Goal: Navigation & Orientation: Find specific page/section

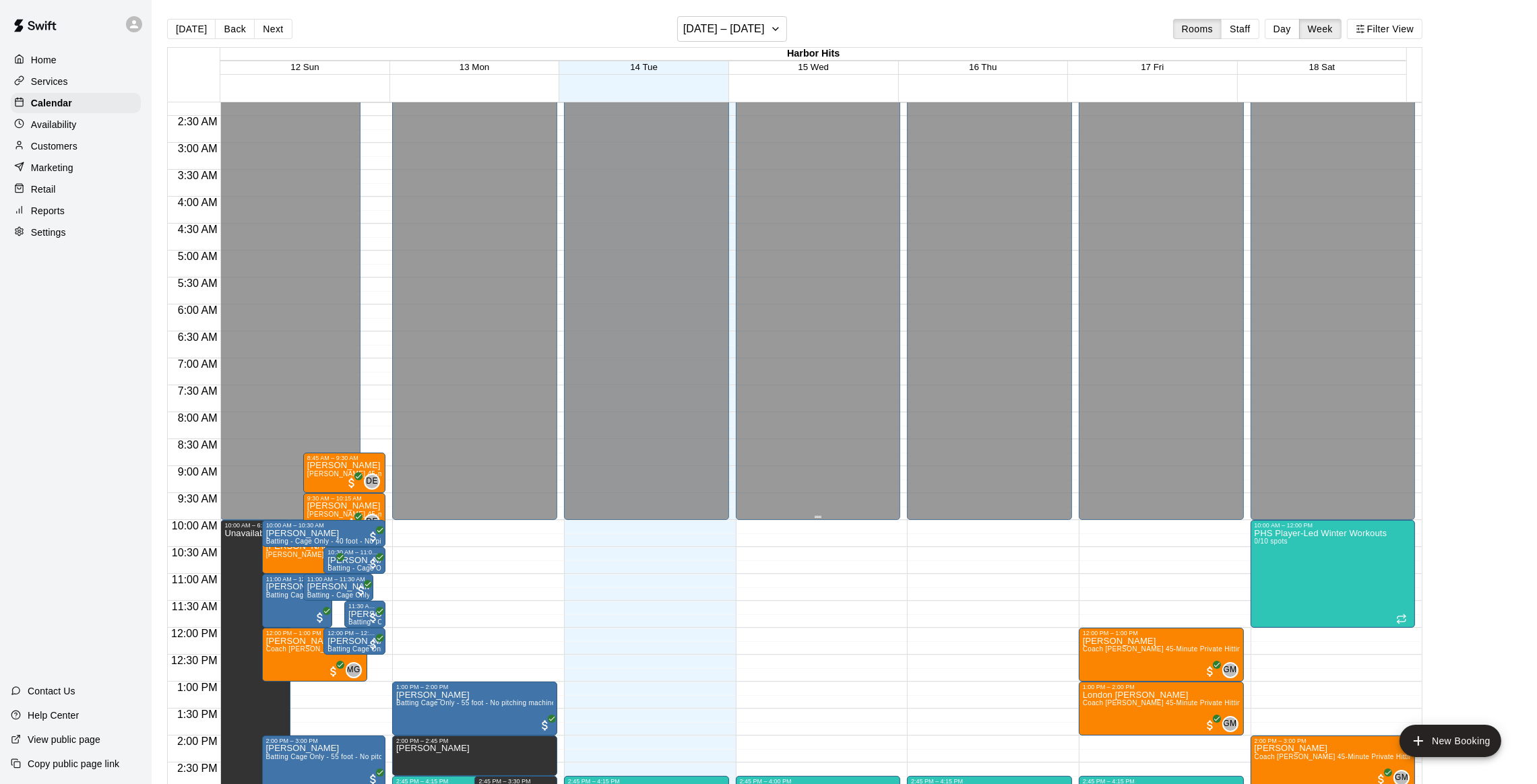
scroll to position [240, 0]
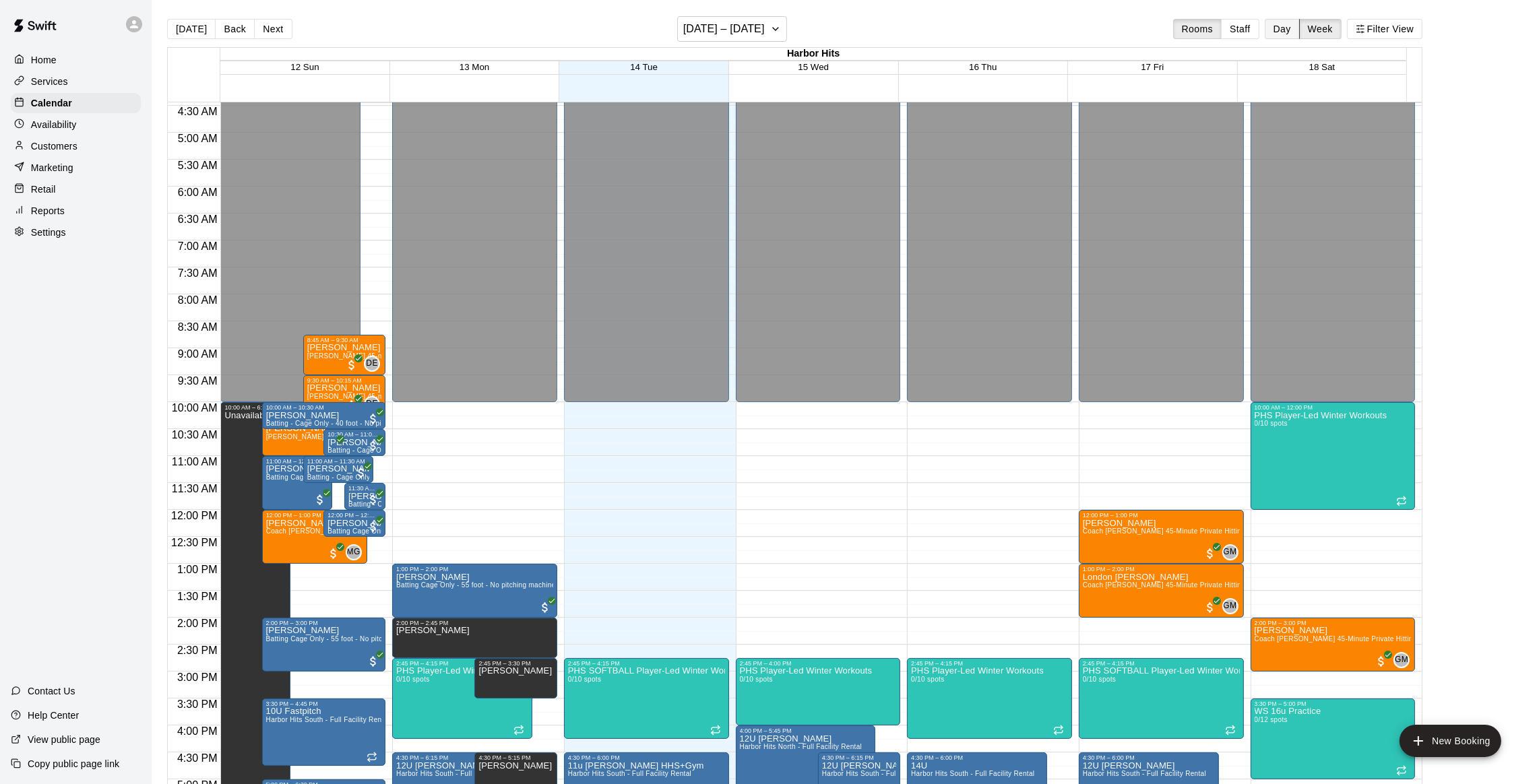
click at [1288, 30] on button "Day" at bounding box center [1282, 28] width 35 height 20
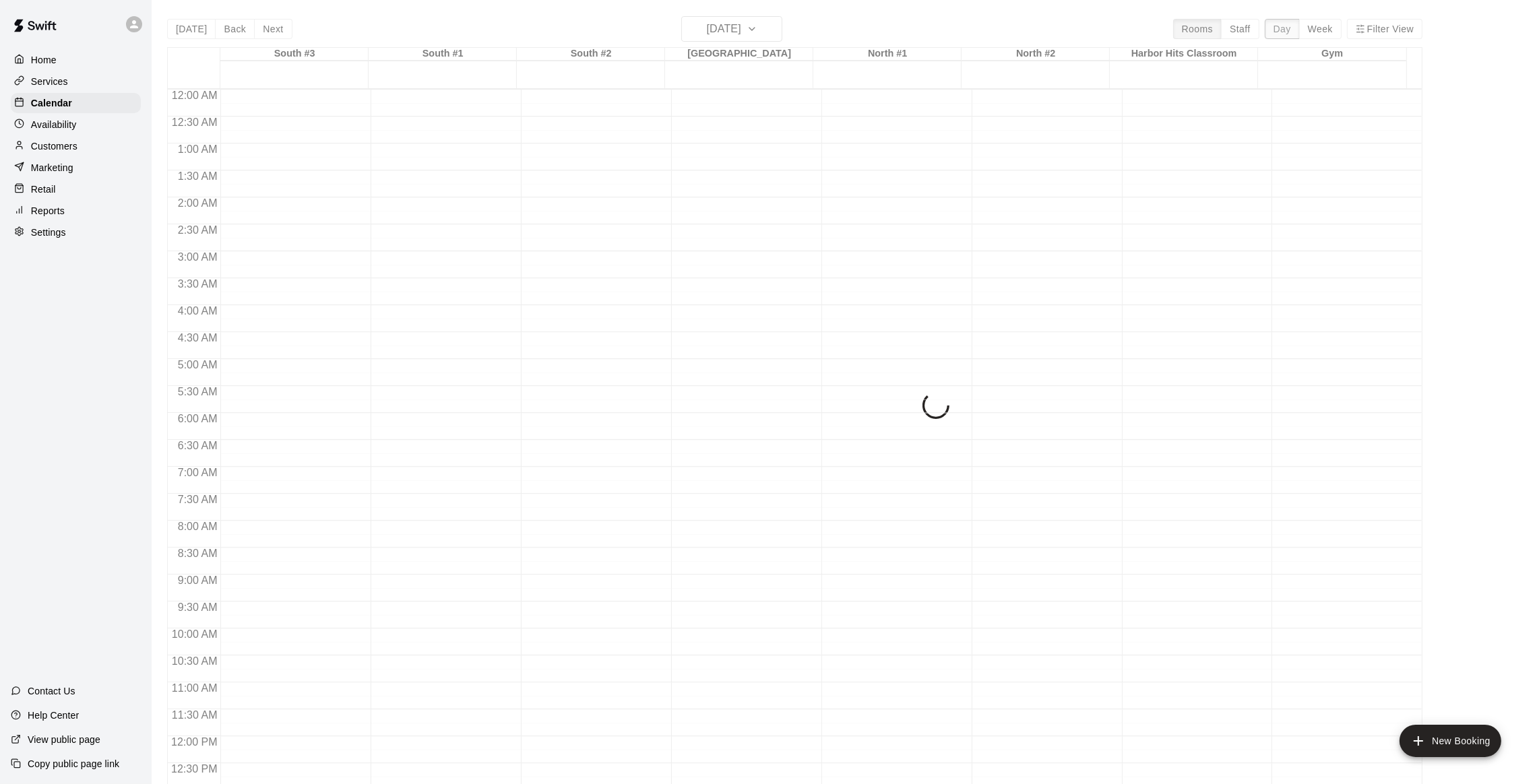
scroll to position [577, 0]
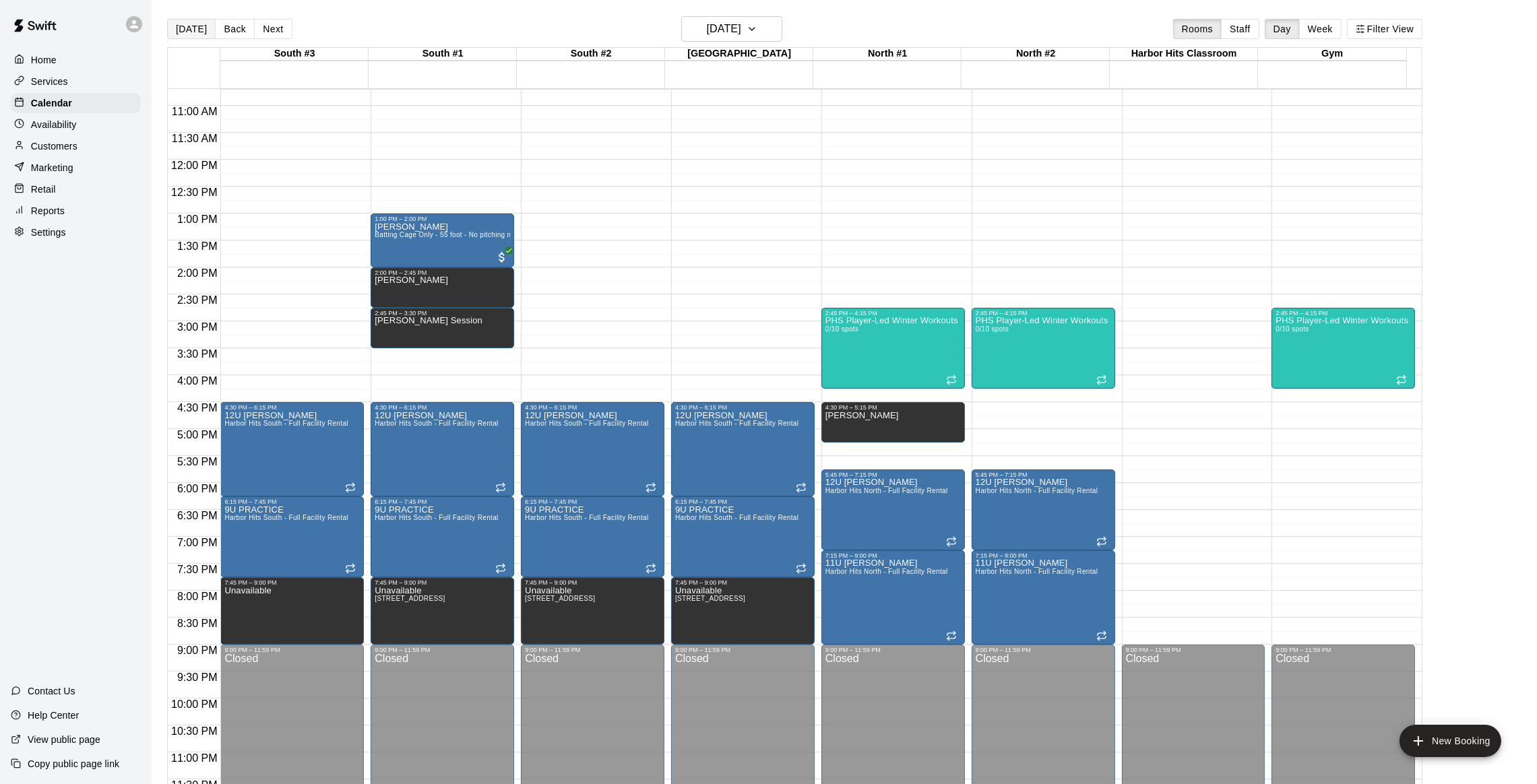
click at [177, 28] on button "[DATE]" at bounding box center [191, 28] width 49 height 20
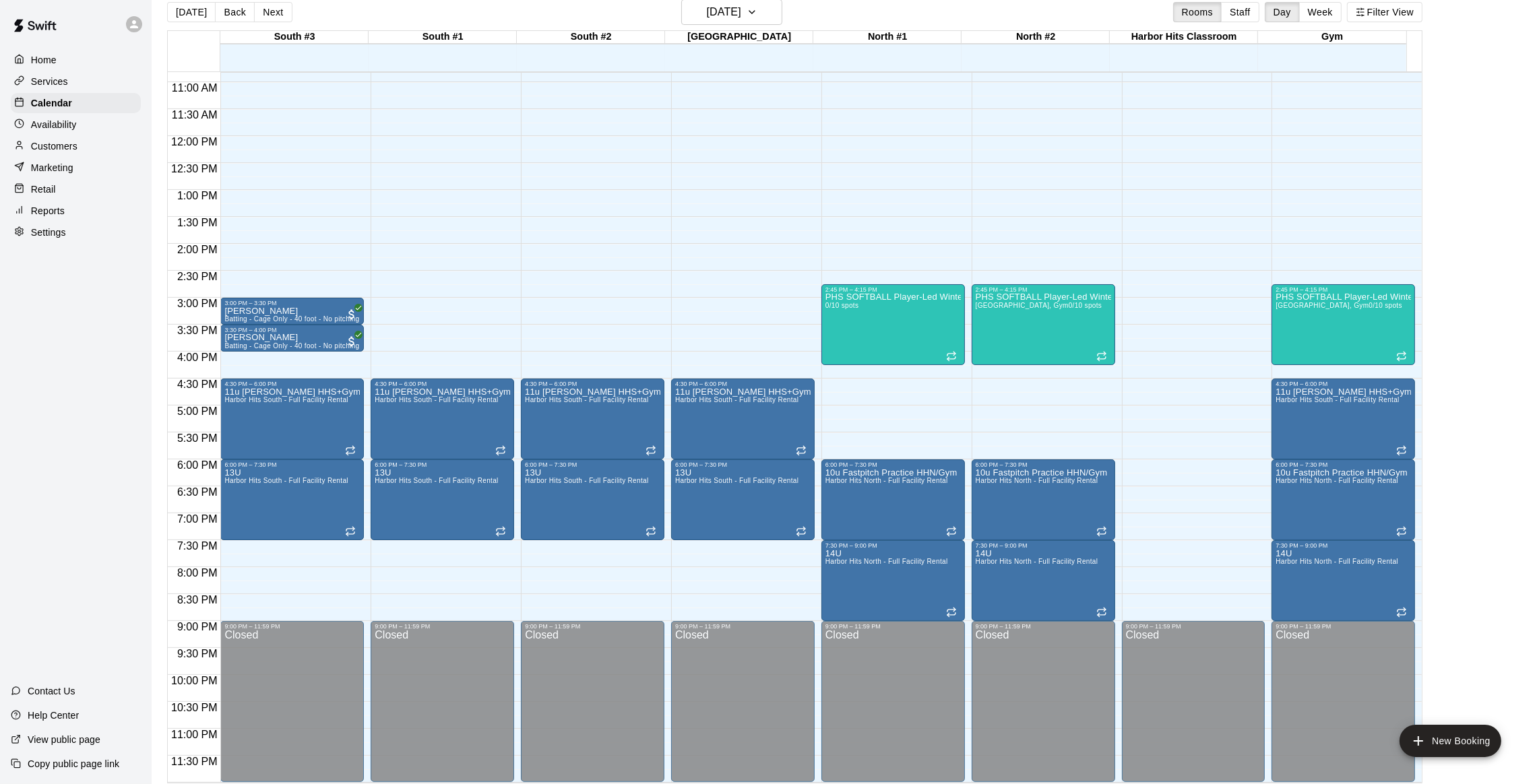
scroll to position [22, 0]
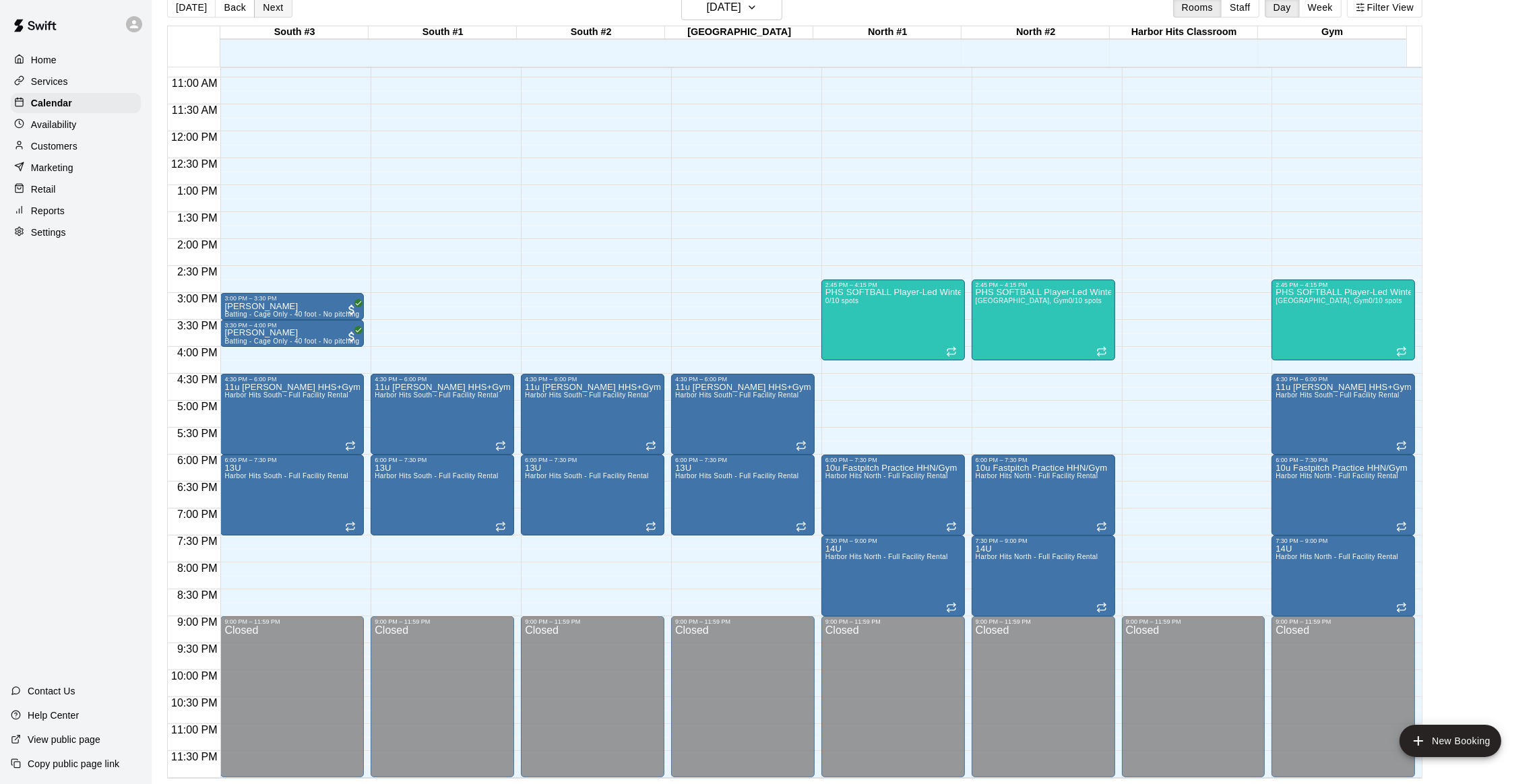
click at [261, 10] on button "Next" at bounding box center [273, 7] width 38 height 20
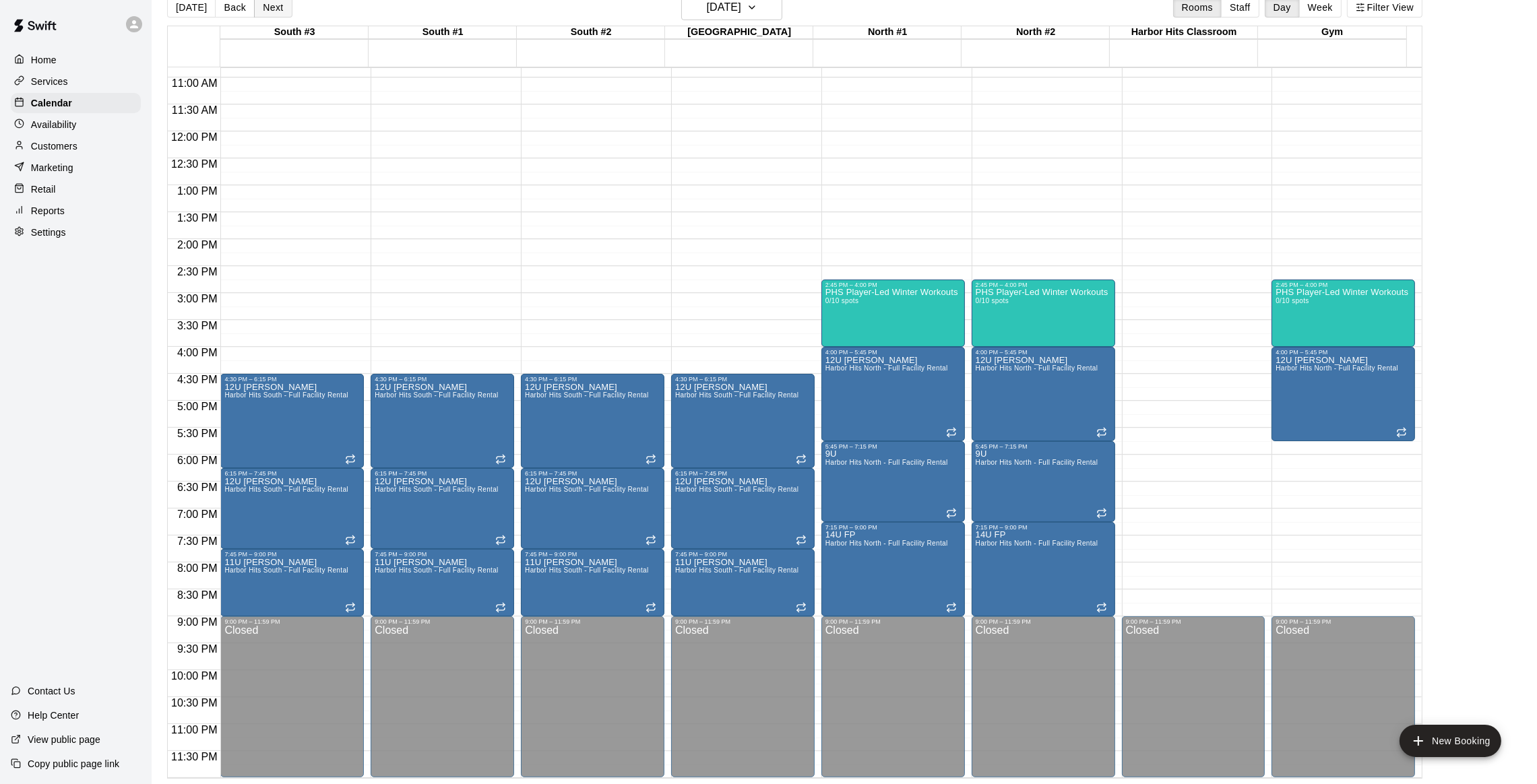
click at [277, 13] on button "Next" at bounding box center [273, 7] width 38 height 20
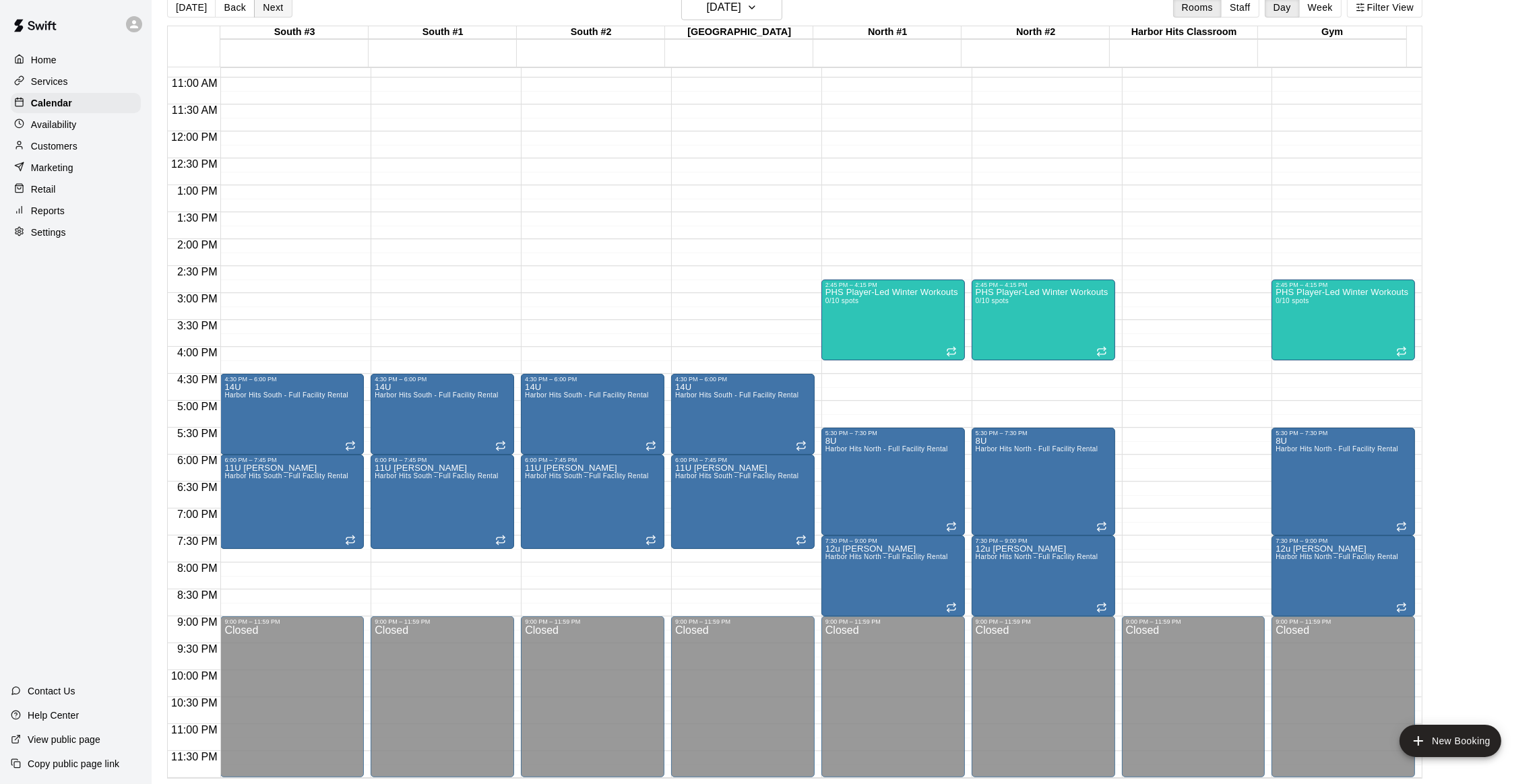
click at [277, 13] on button "Next" at bounding box center [273, 7] width 38 height 20
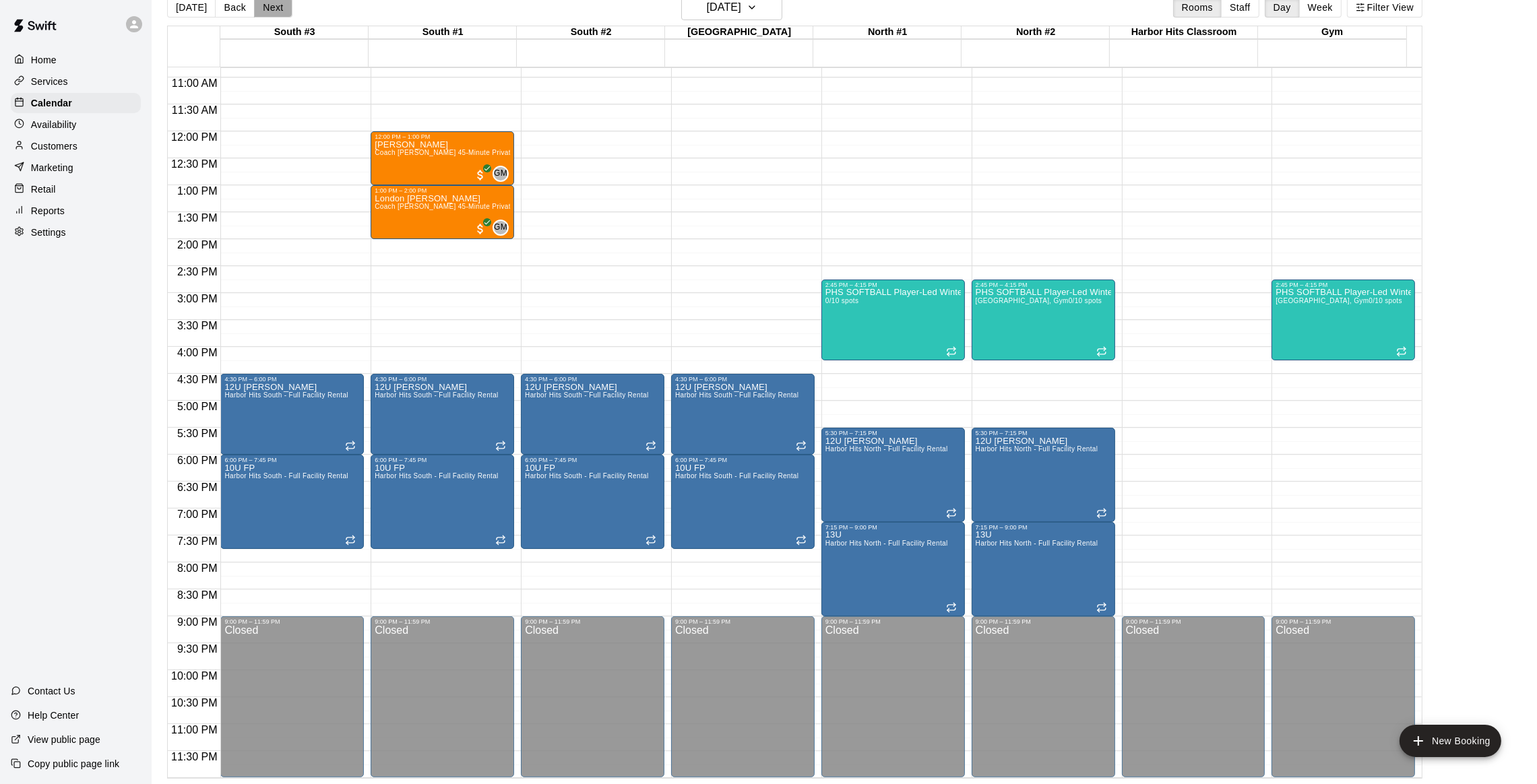
click at [277, 13] on button "Next" at bounding box center [273, 7] width 38 height 20
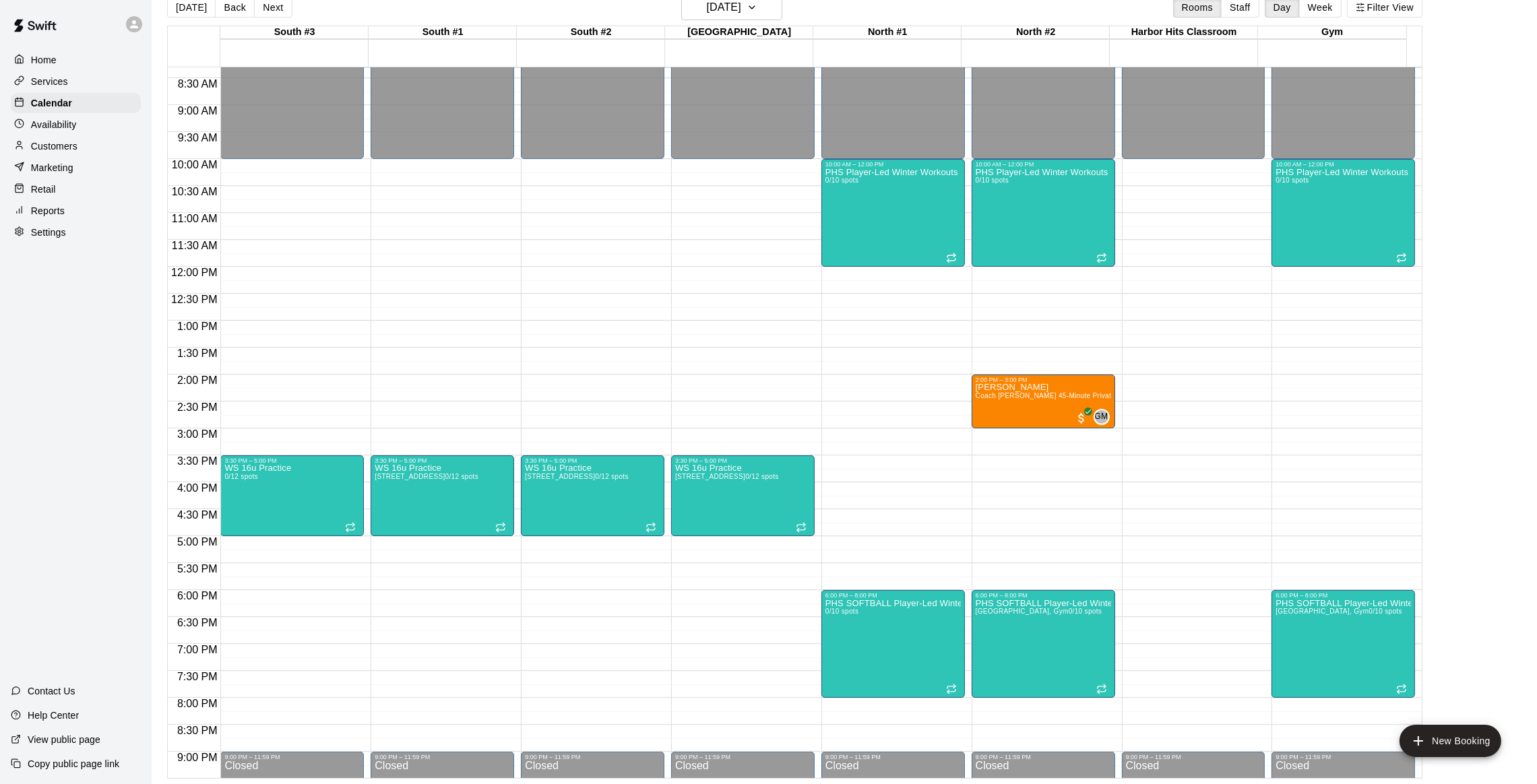
scroll to position [382, 0]
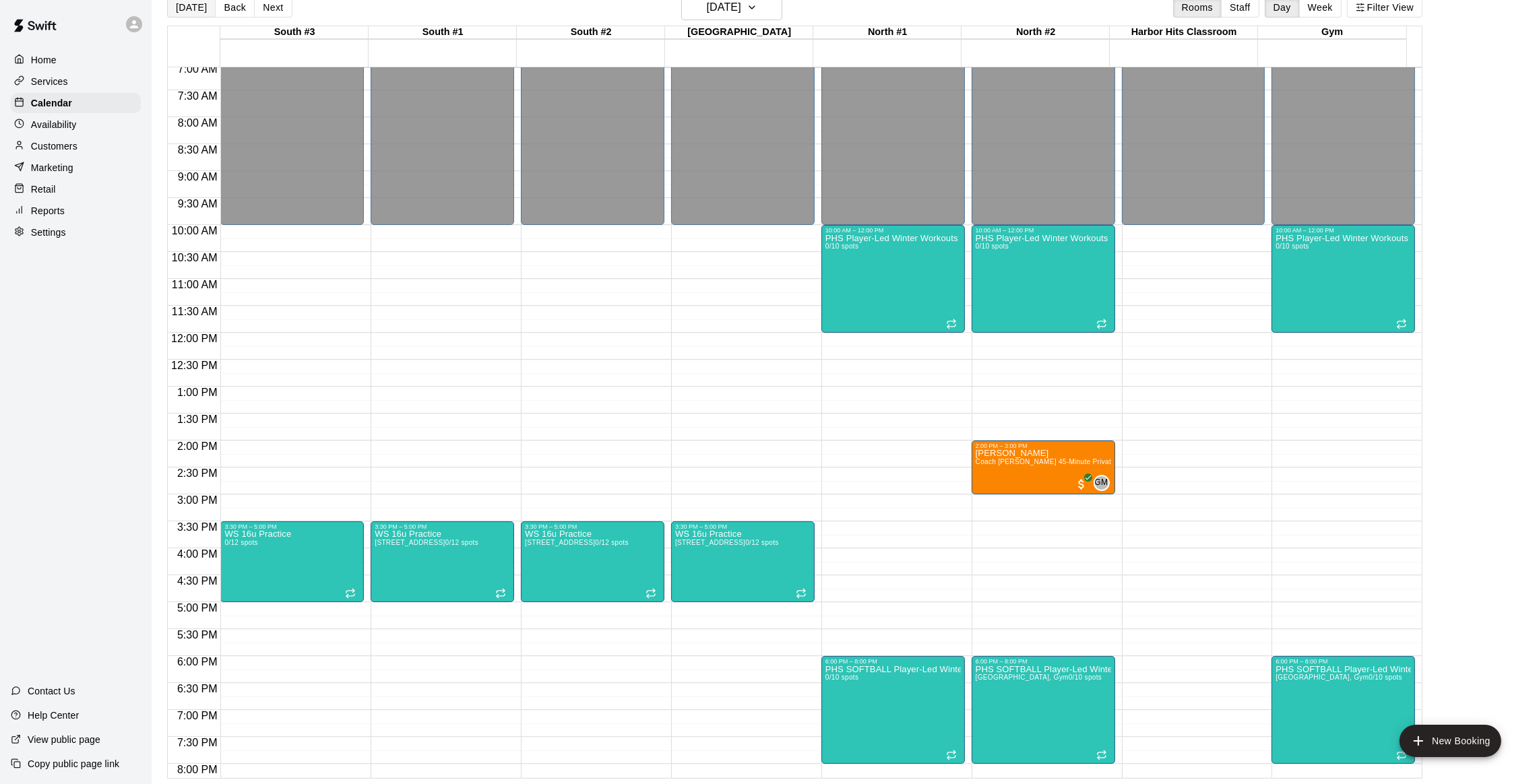
click at [190, 12] on button "[DATE]" at bounding box center [191, 7] width 49 height 20
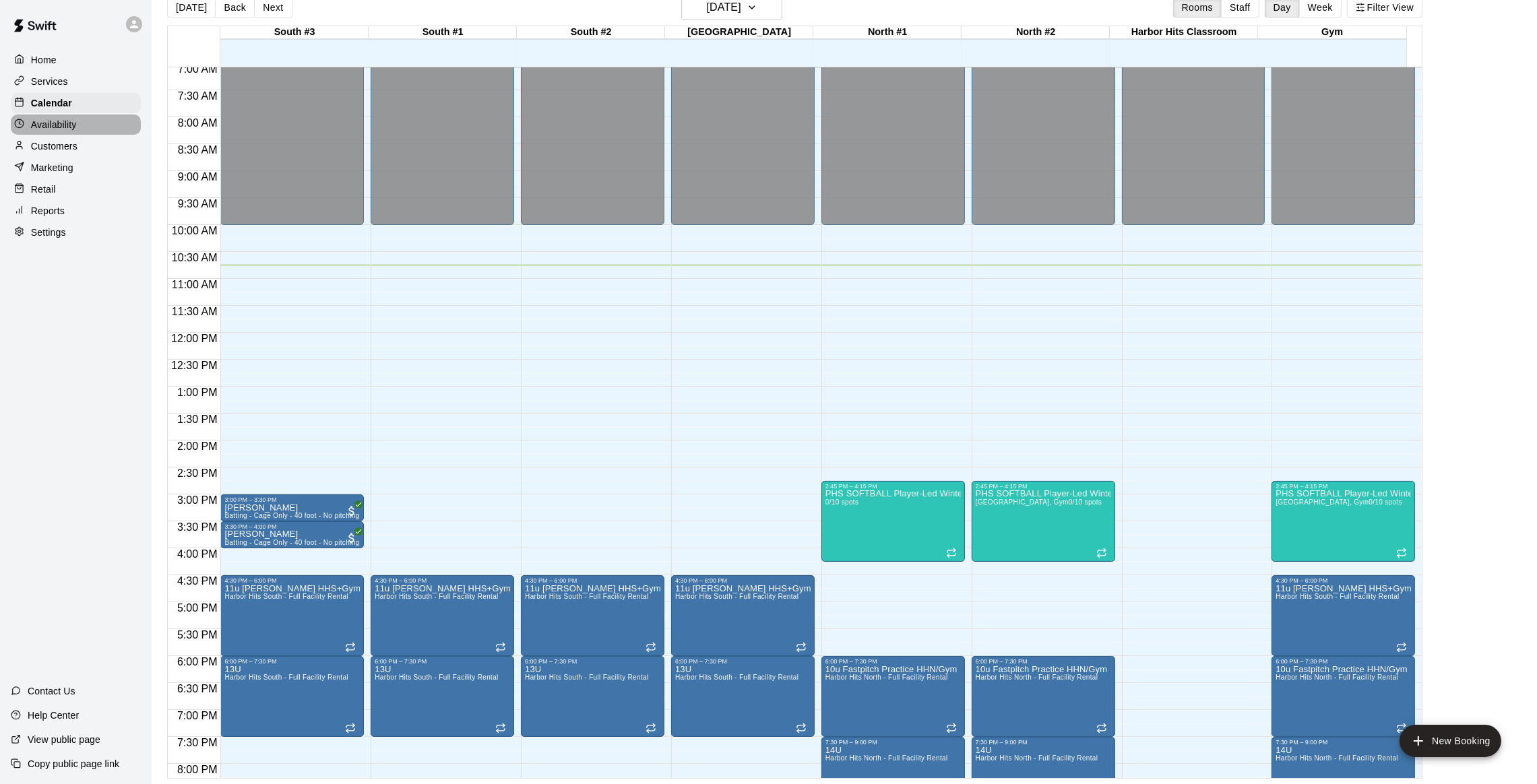
click at [47, 126] on p "Availability" at bounding box center [53, 125] width 46 height 14
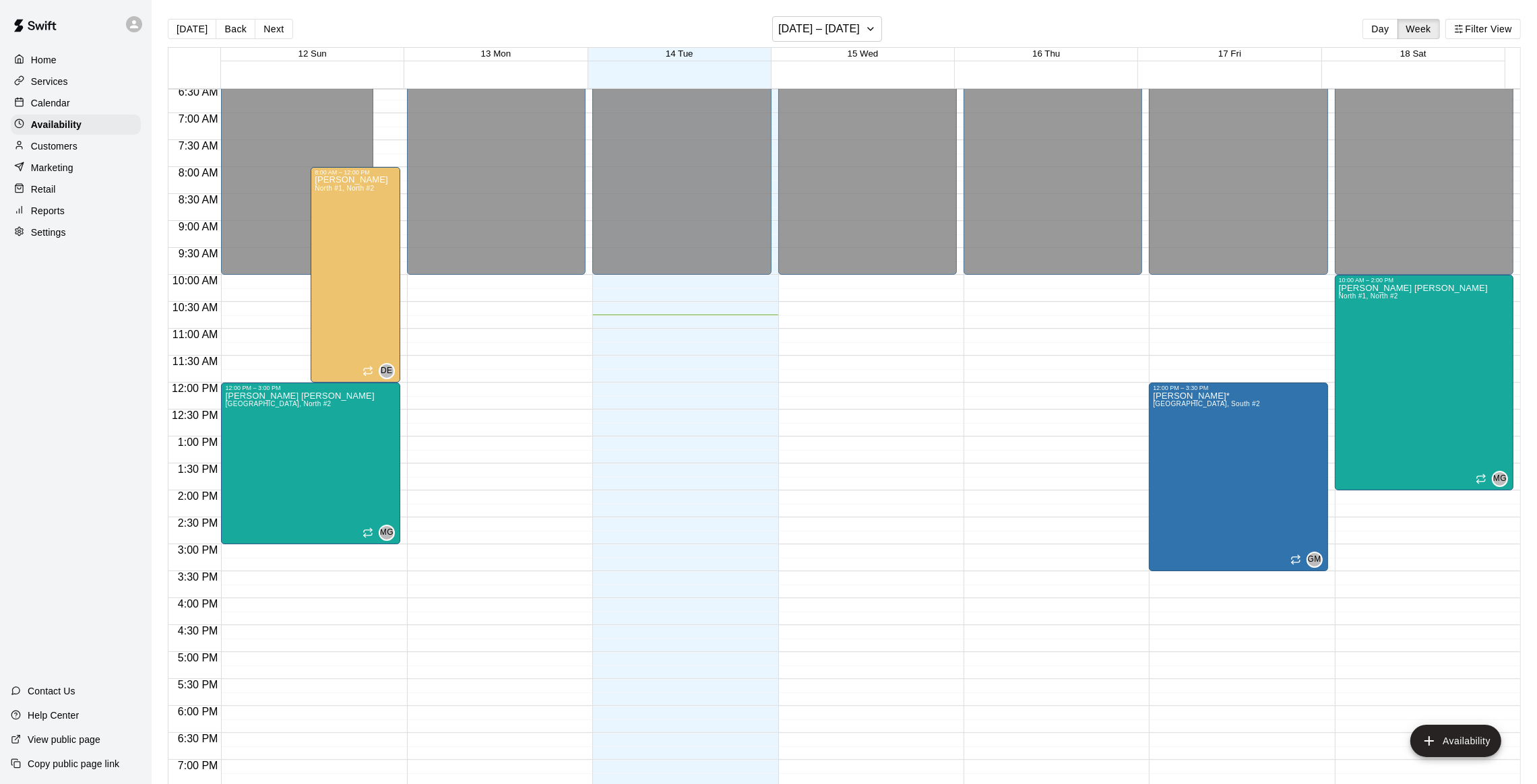
scroll to position [377, 0]
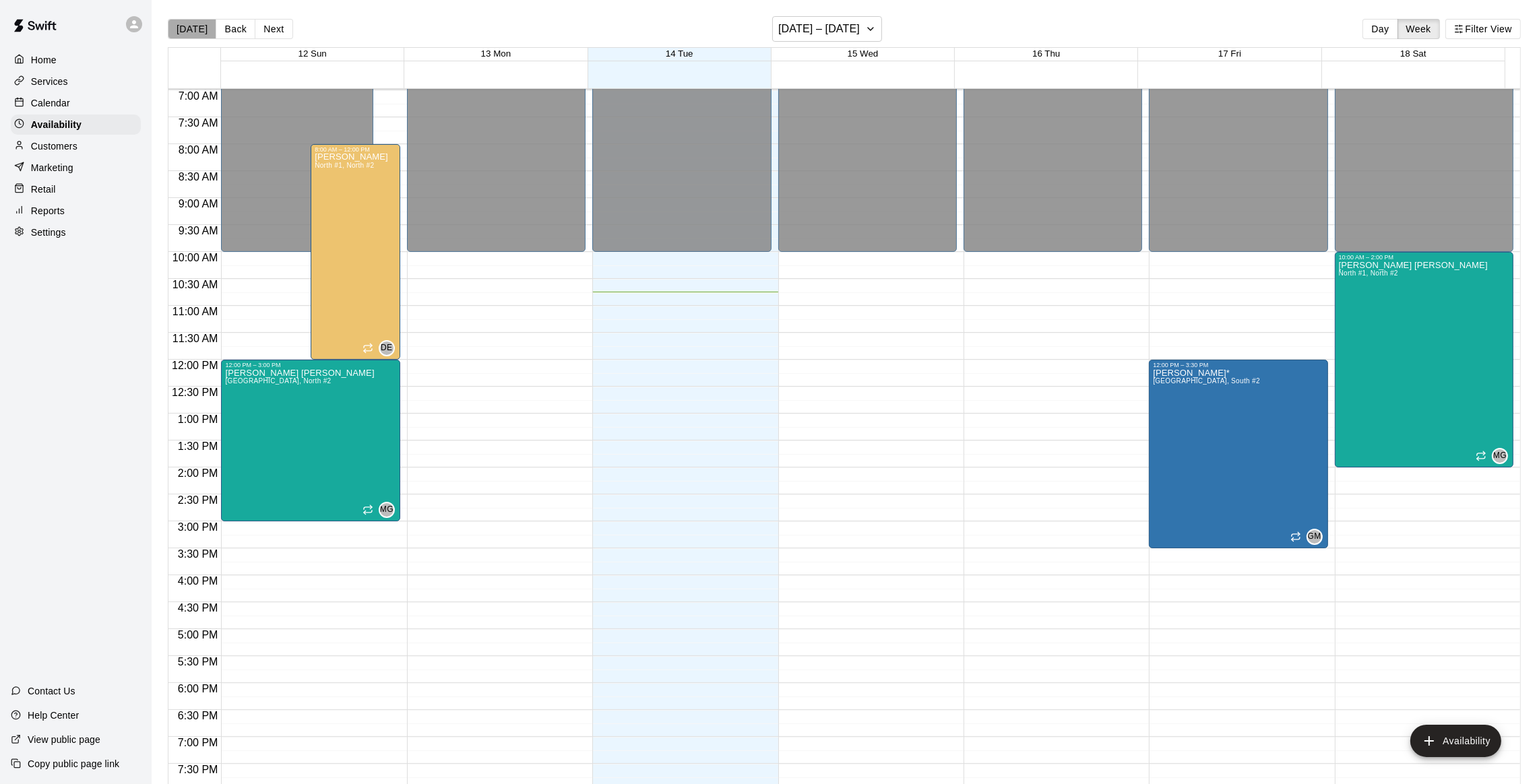
click at [201, 30] on button "[DATE]" at bounding box center [192, 28] width 49 height 20
click at [58, 102] on p "Calendar" at bounding box center [50, 103] width 39 height 14
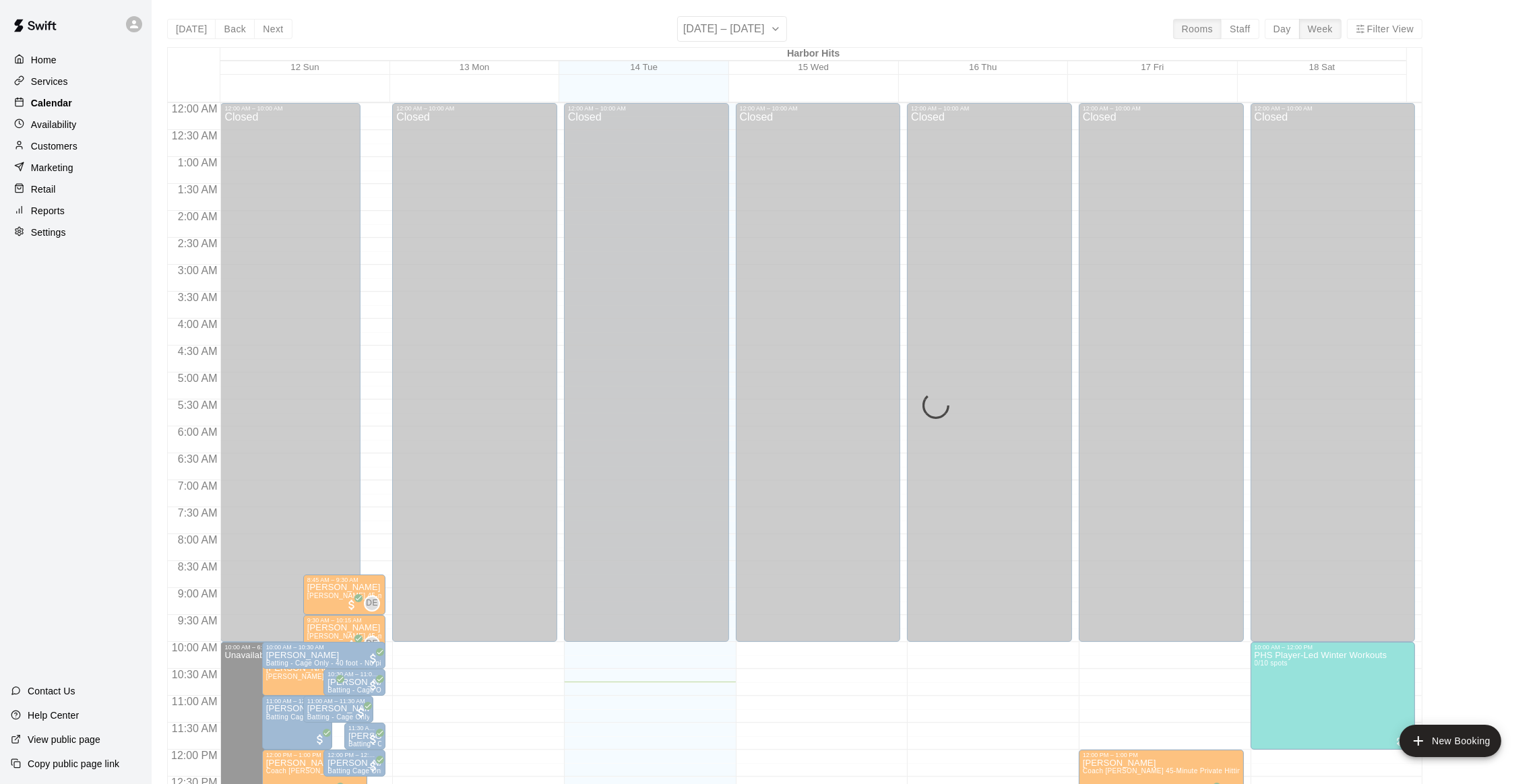
scroll to position [543, 0]
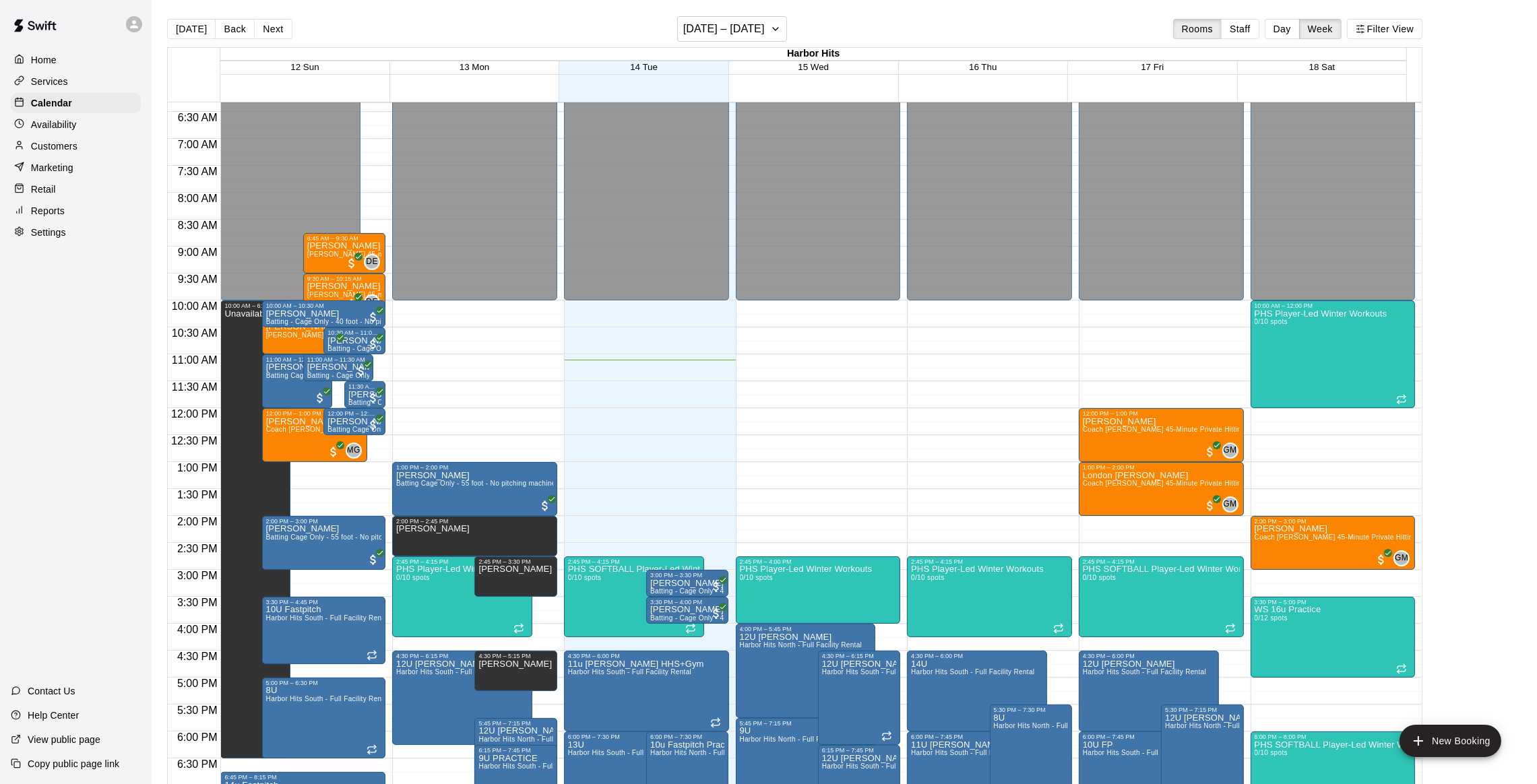
scroll to position [341, 0]
click at [779, 26] on icon "button" at bounding box center [775, 29] width 11 height 16
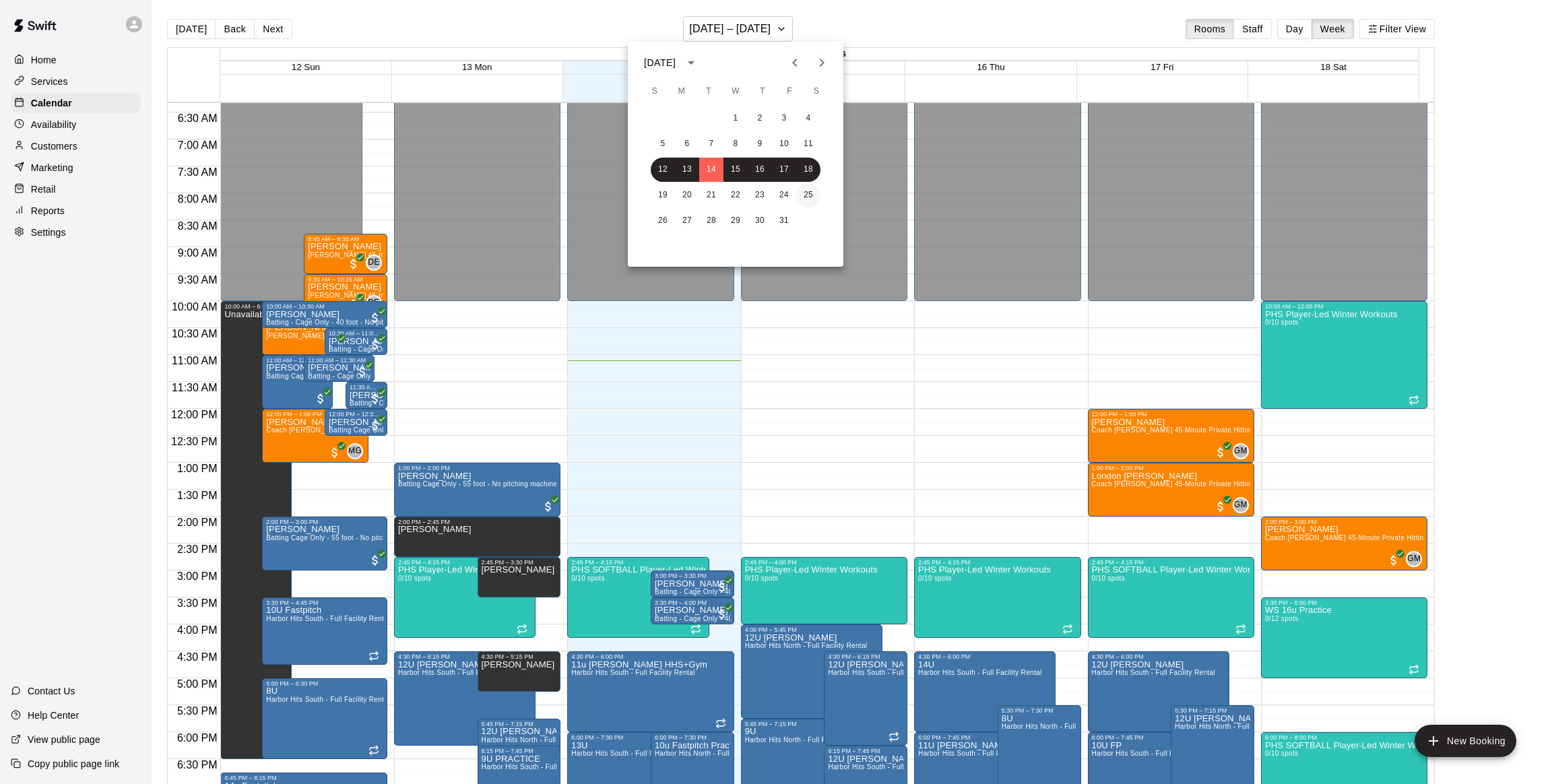
click at [811, 199] on button "25" at bounding box center [808, 195] width 24 height 24
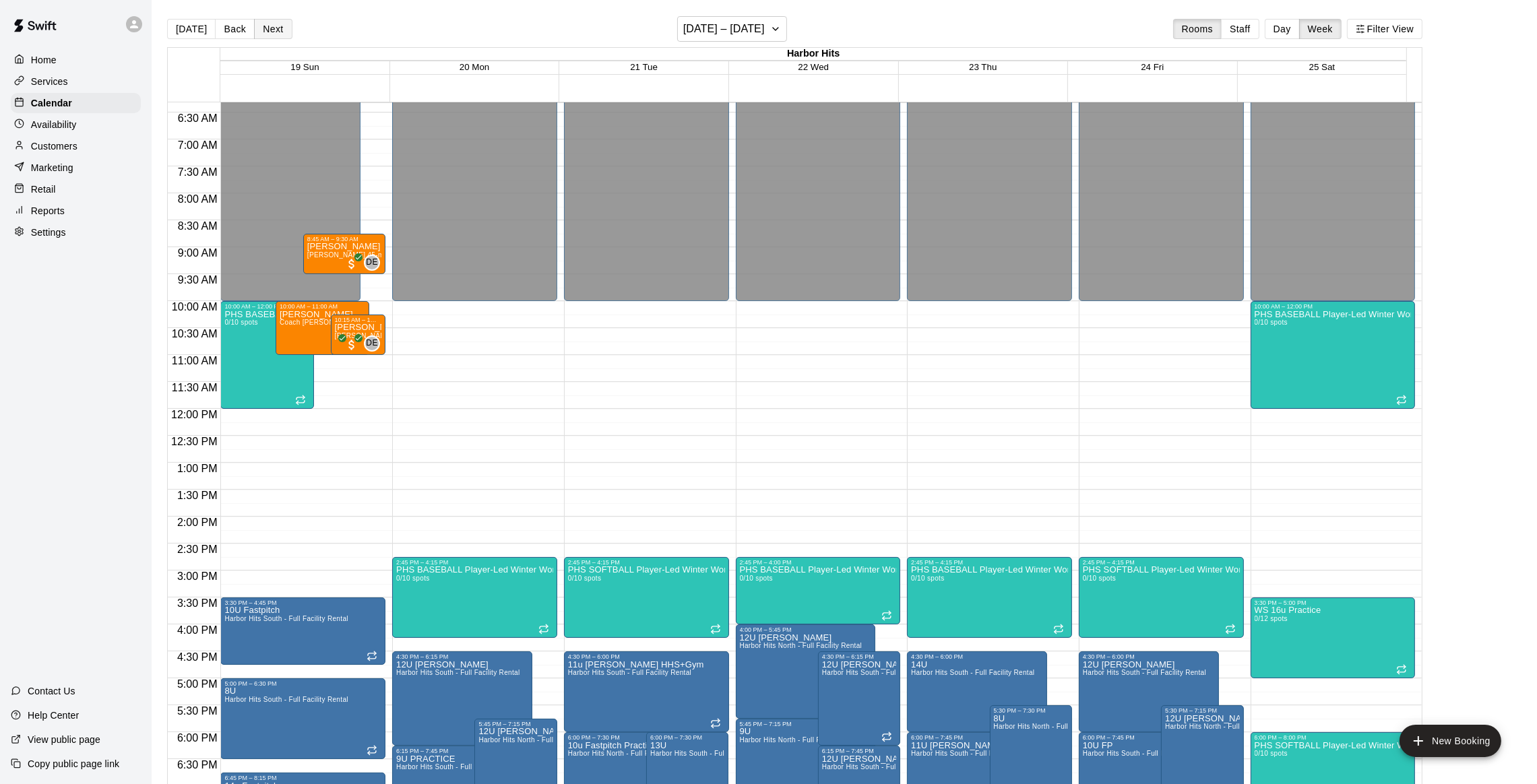
click at [264, 32] on button "Next" at bounding box center [273, 28] width 38 height 20
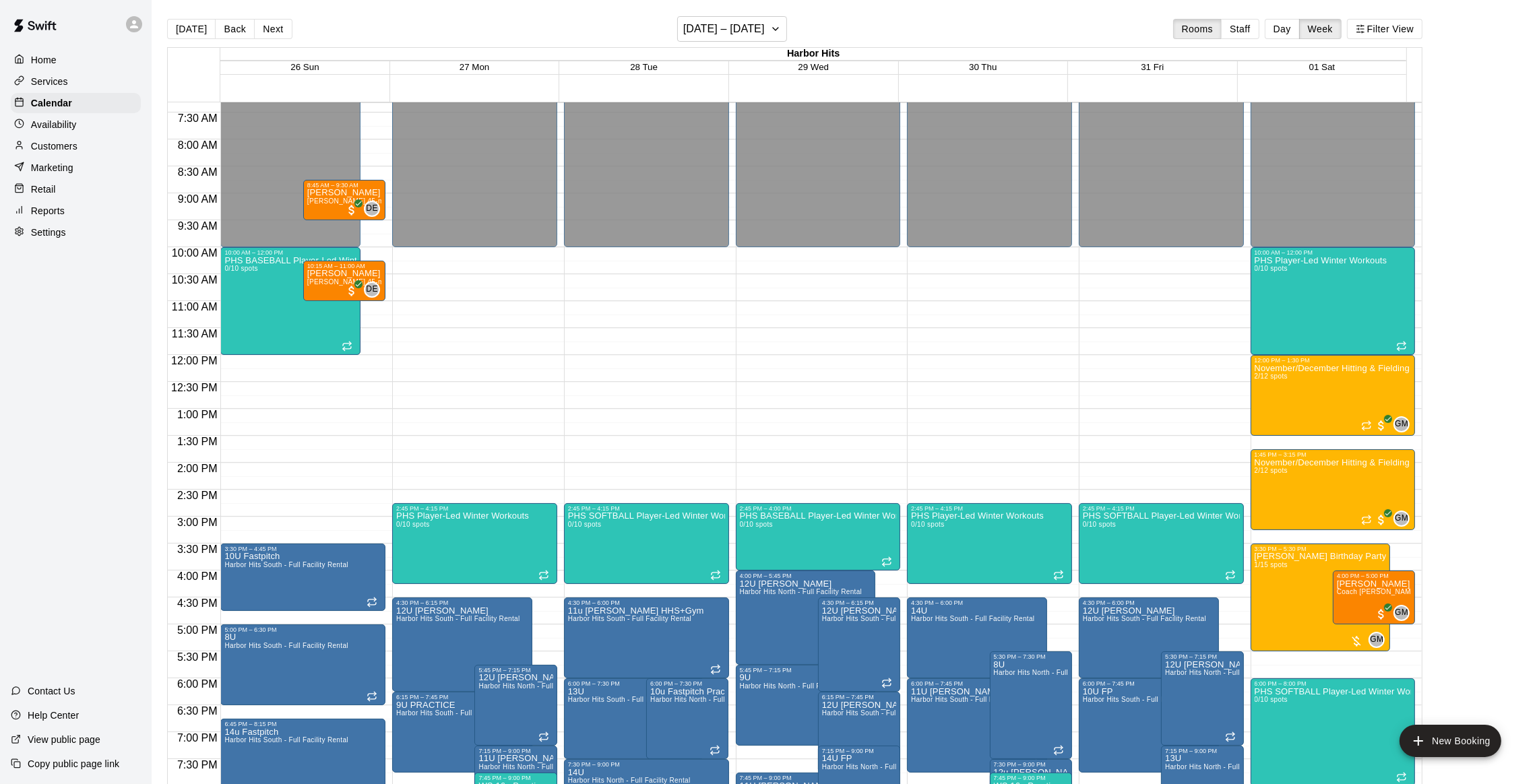
scroll to position [543, 0]
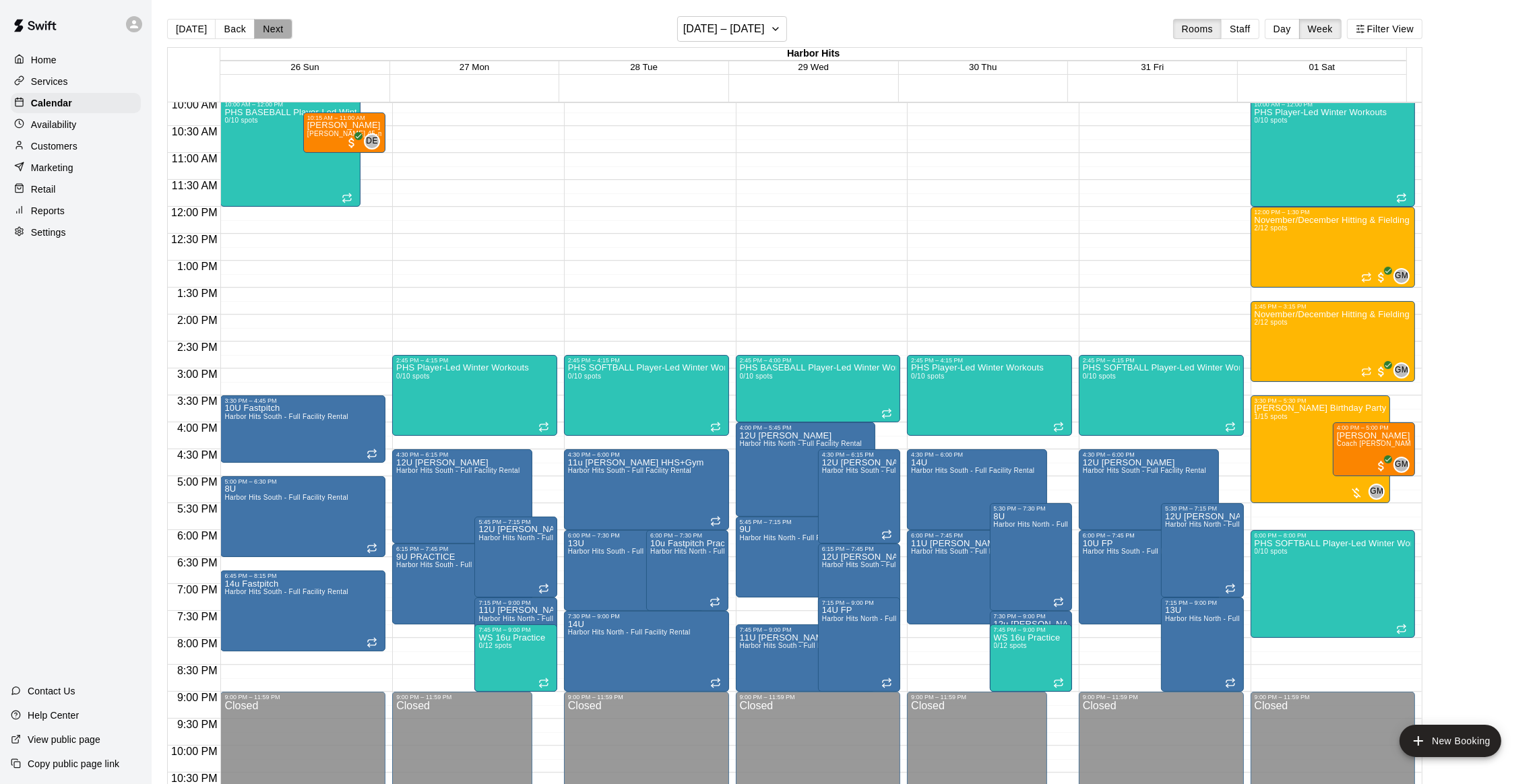
click at [266, 34] on button "Next" at bounding box center [273, 28] width 38 height 20
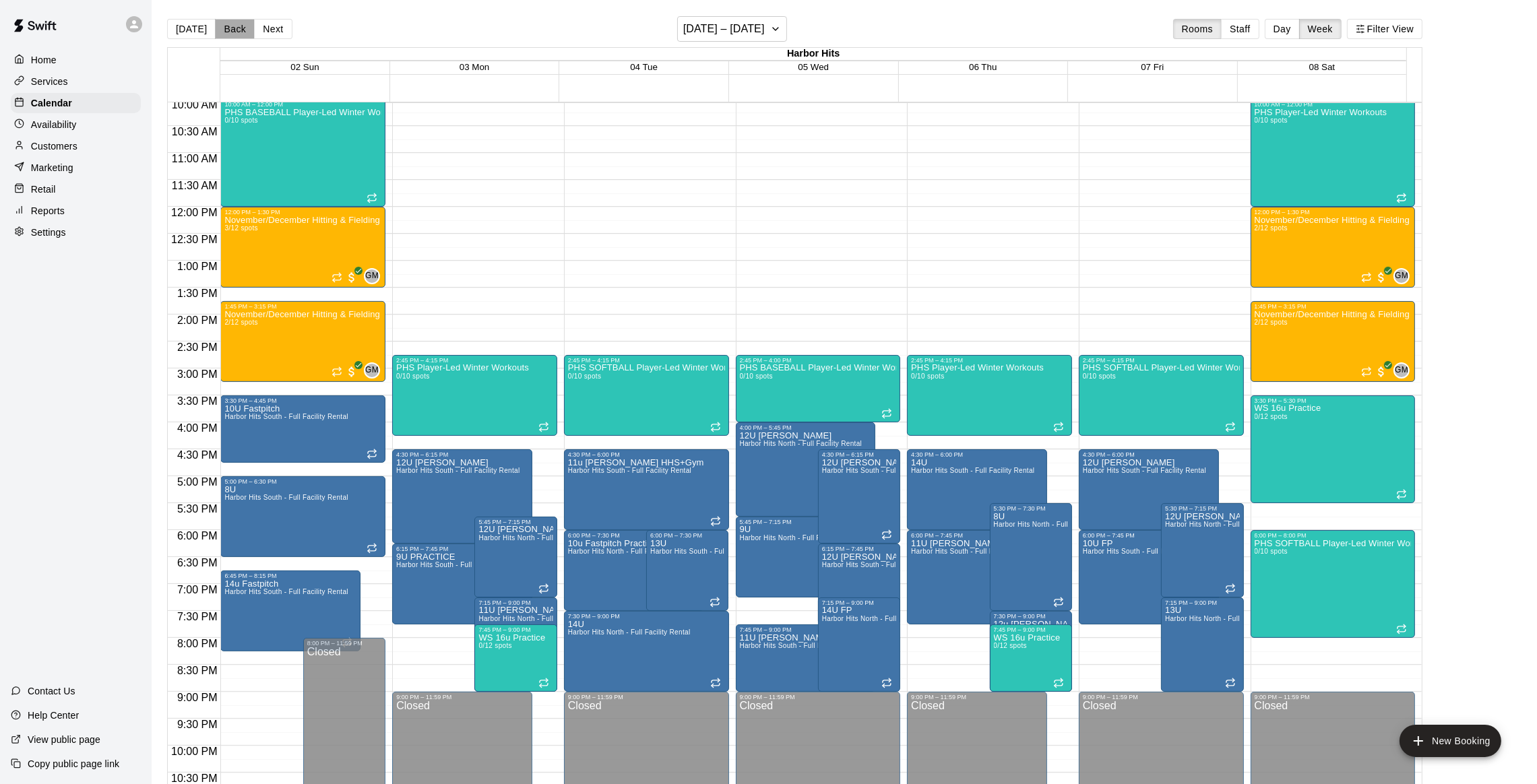
click at [237, 30] on button "Back" at bounding box center [234, 28] width 40 height 20
